Goal: Find specific page/section: Find specific page/section

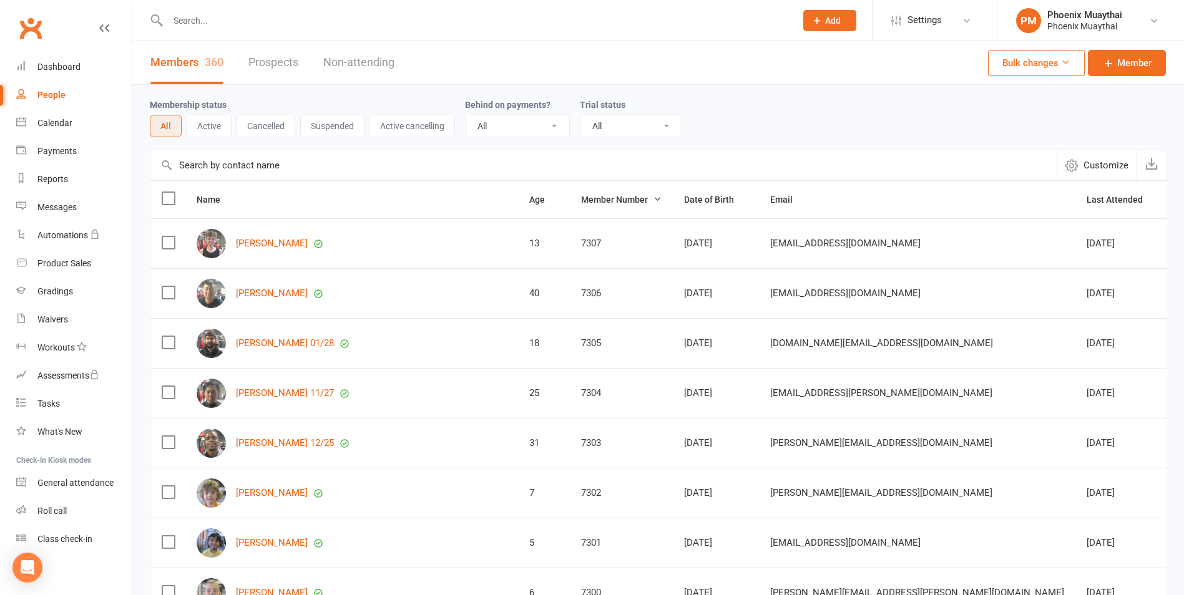
select select "100"
click at [65, 180] on div "Reports" at bounding box center [52, 179] width 31 height 10
select select "100"
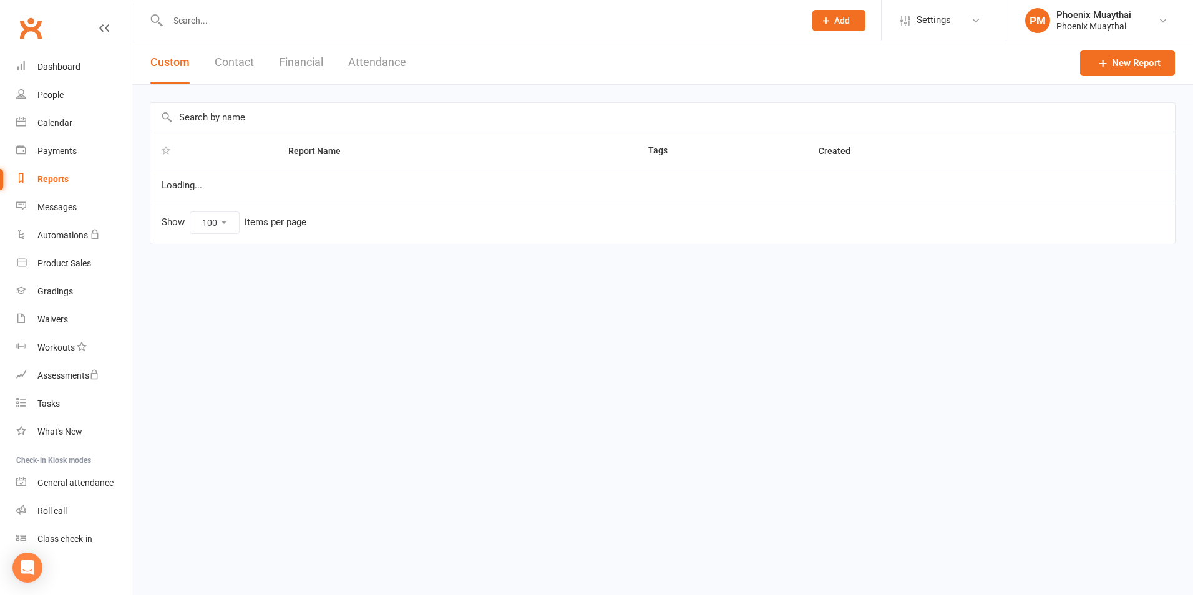
click at [285, 66] on button "Financial" at bounding box center [301, 62] width 44 height 43
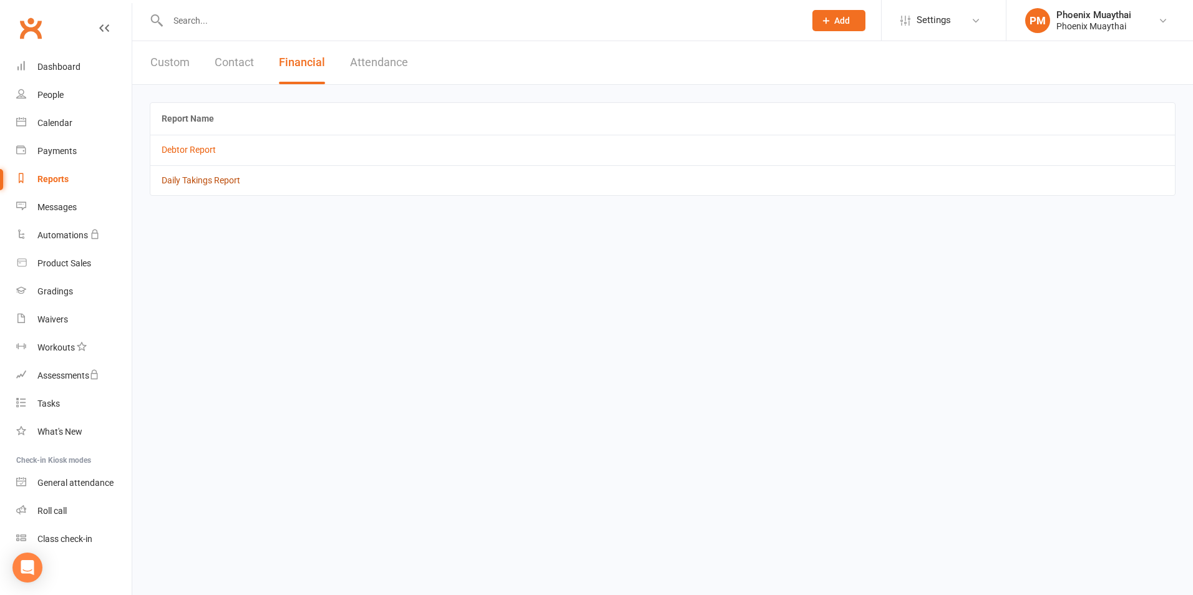
click at [195, 181] on link "Daily Takings Report" at bounding box center [201, 180] width 79 height 10
